Goal: Check status

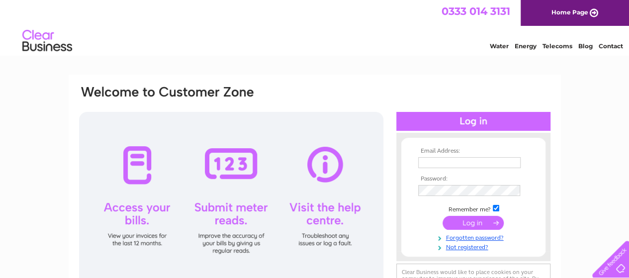
type input "[EMAIL_ADDRESS][DOMAIN_NAME]"
click at [467, 219] on input "submit" at bounding box center [473, 223] width 61 height 14
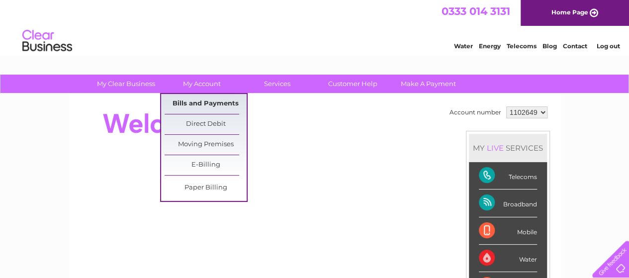
click at [212, 101] on link "Bills and Payments" at bounding box center [206, 104] width 82 height 20
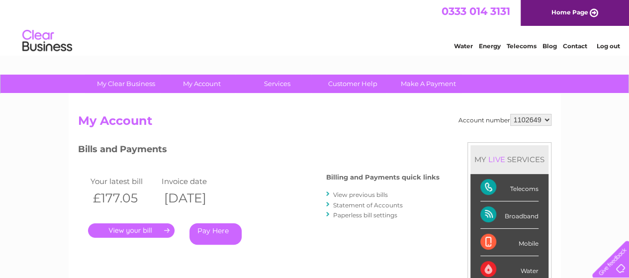
click at [135, 229] on link "." at bounding box center [131, 230] width 87 height 14
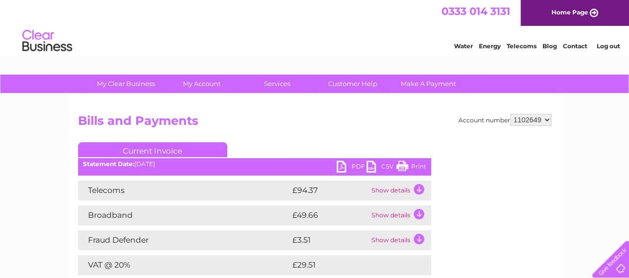
click at [605, 45] on link "Log out" at bounding box center [607, 45] width 23 height 7
